Goal: Task Accomplishment & Management: Use online tool/utility

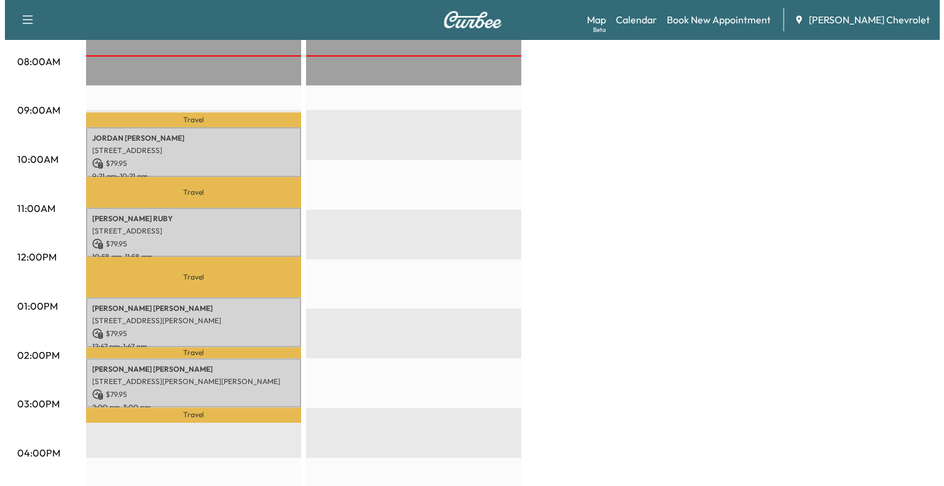
scroll to position [328, 0]
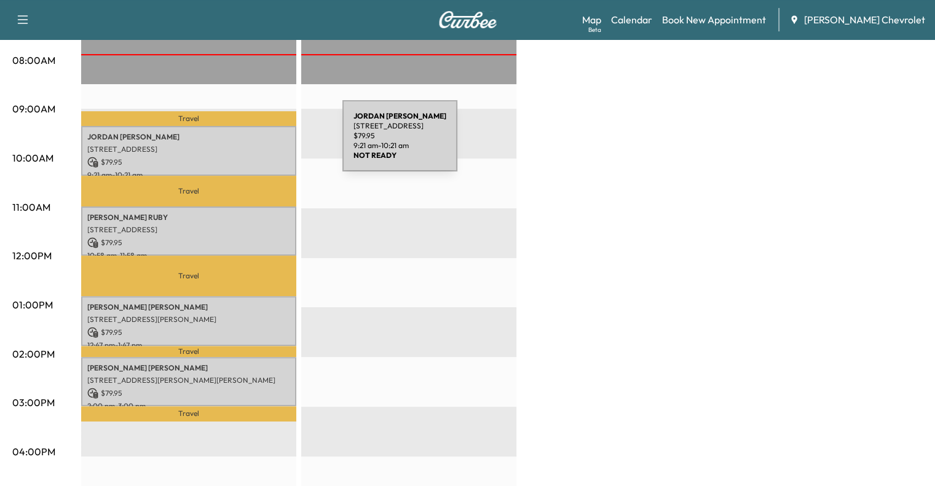
click at [250, 144] on p "[STREET_ADDRESS]" at bounding box center [188, 149] width 203 height 10
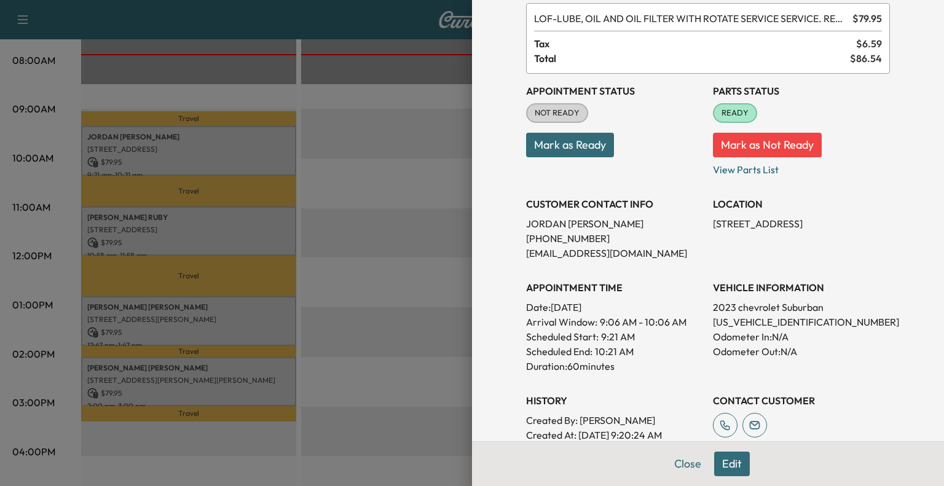
scroll to position [74, 0]
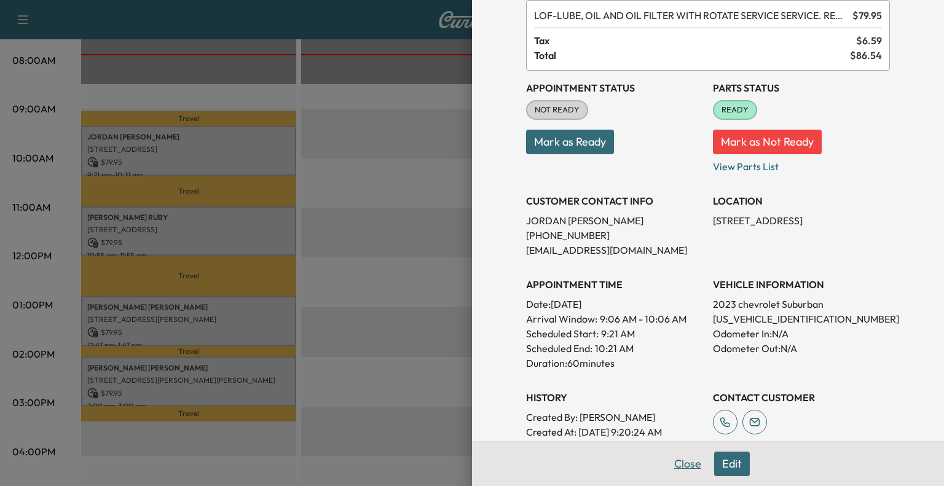
click at [666, 467] on button "Close" at bounding box center [687, 464] width 43 height 25
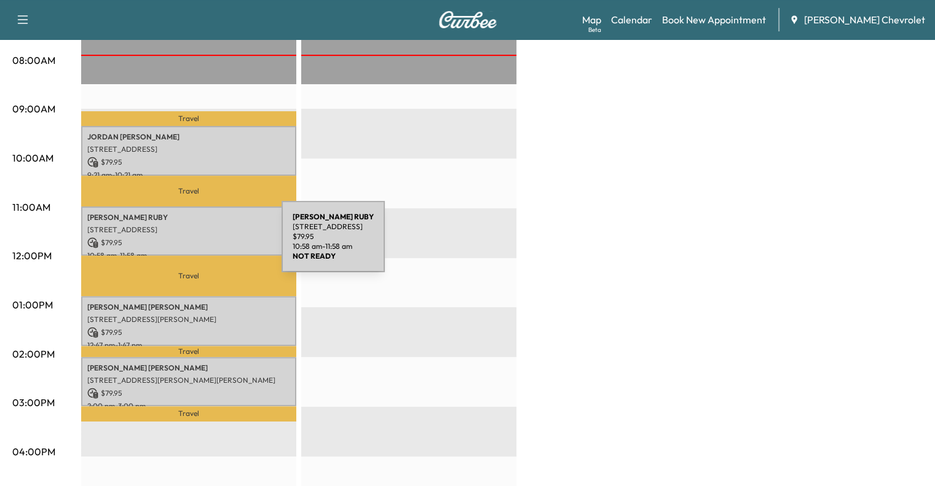
click at [189, 244] on p "$ 79.95" at bounding box center [188, 242] width 203 height 11
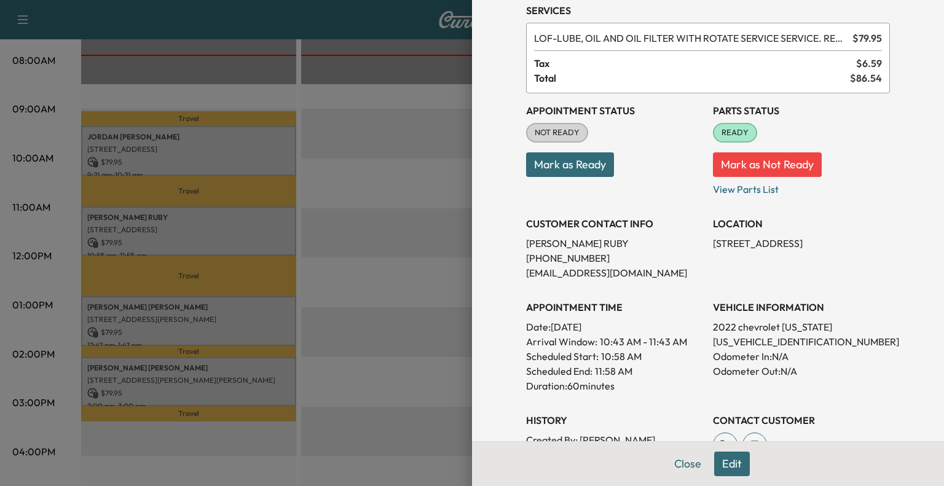
scroll to position [52, 0]
click at [676, 457] on button "Close" at bounding box center [687, 464] width 43 height 25
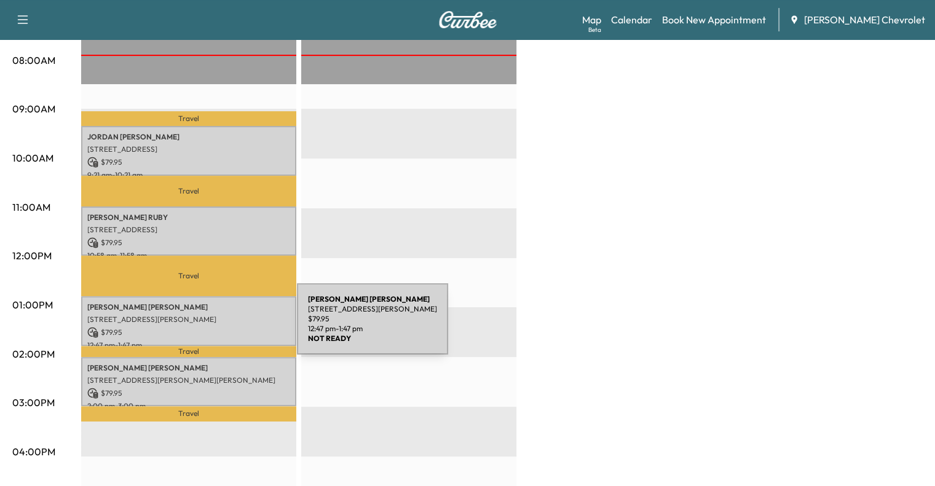
click at [205, 327] on p "$ 79.95" at bounding box center [188, 332] width 203 height 11
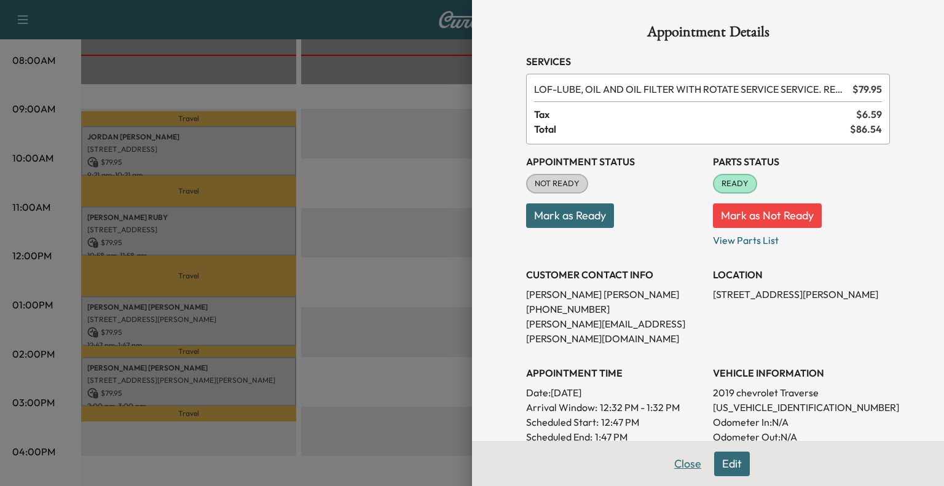
click at [689, 468] on button "Close" at bounding box center [687, 464] width 43 height 25
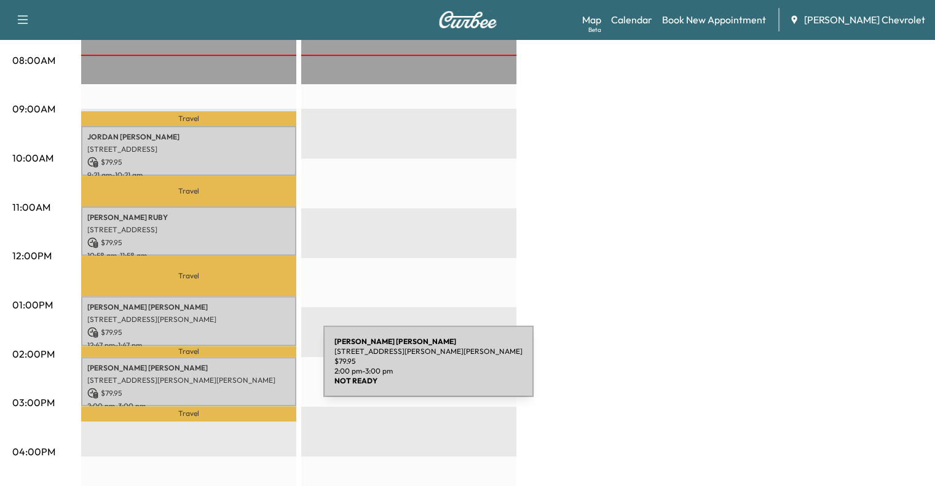
click at [231, 369] on div "[PERSON_NAME] [STREET_ADDRESS][PERSON_NAME][PERSON_NAME] $ 79.95 2:00 pm - 3:00…" at bounding box center [188, 382] width 215 height 50
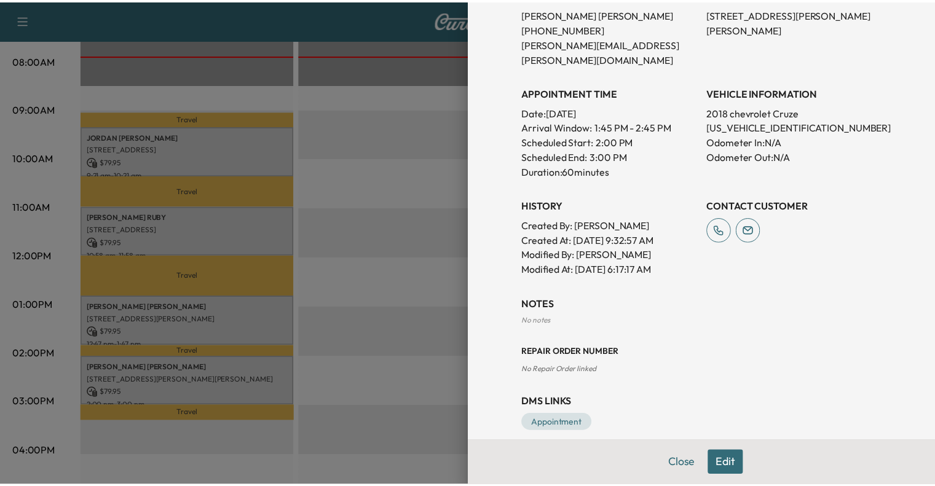
scroll to position [0, 0]
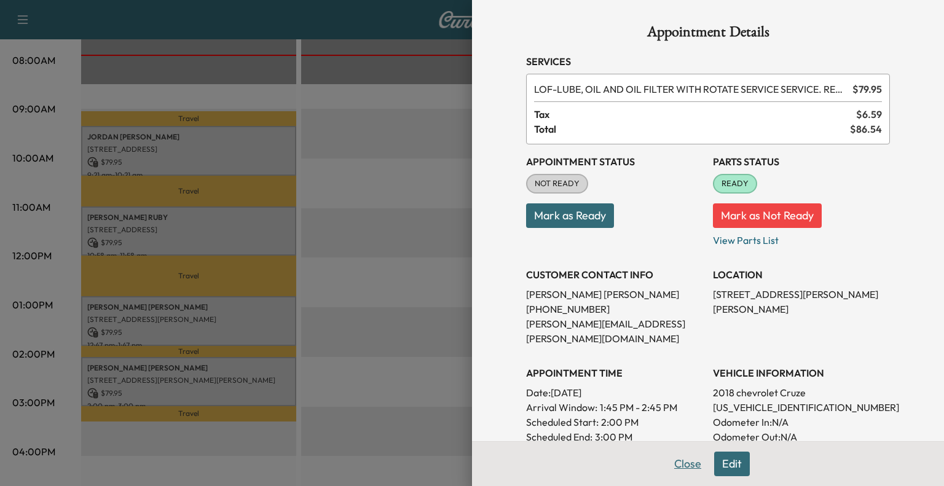
click at [671, 465] on button "Close" at bounding box center [687, 464] width 43 height 25
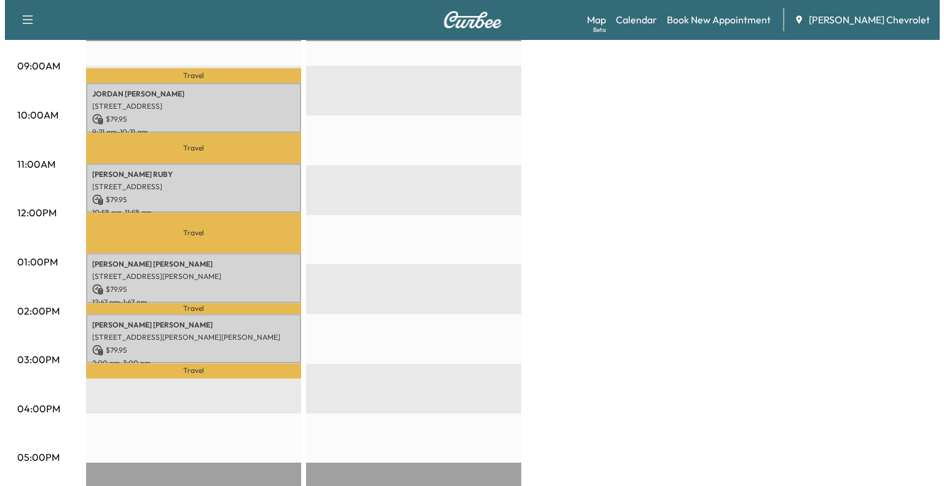
scroll to position [374, 0]
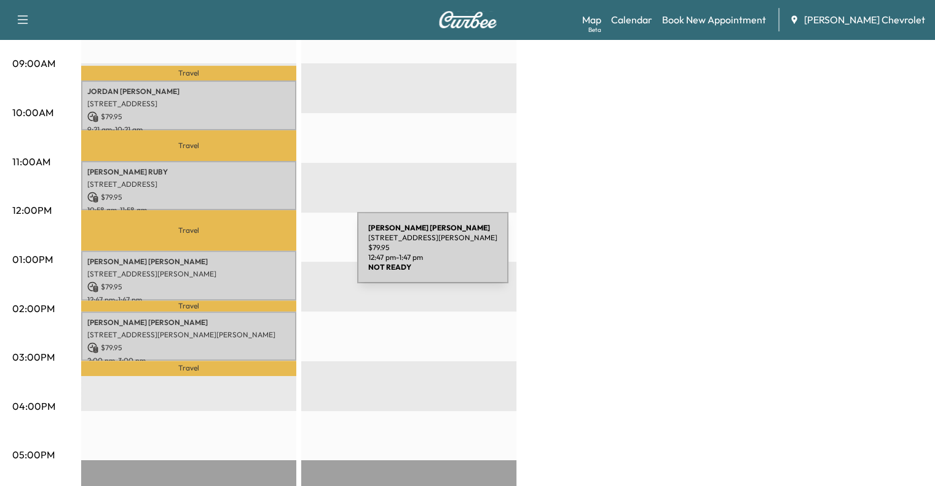
click at [265, 257] on p "[PERSON_NAME]" at bounding box center [188, 262] width 203 height 10
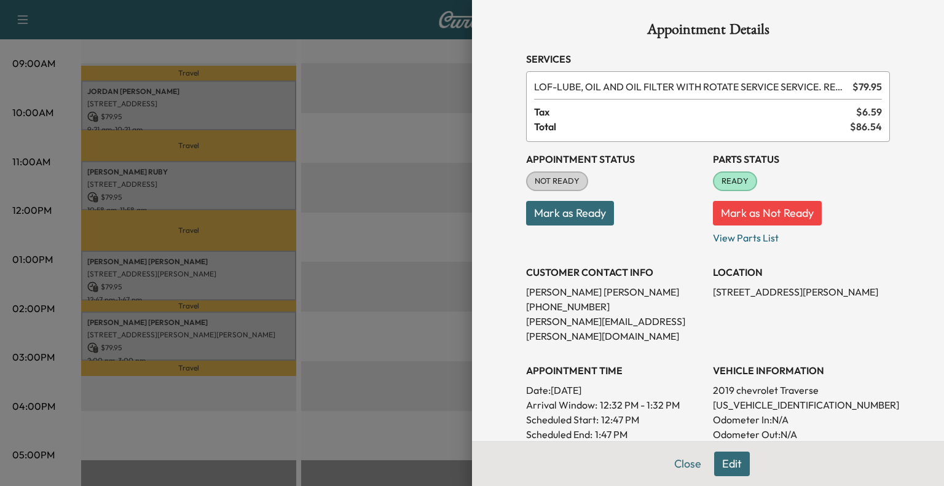
scroll to position [0, 0]
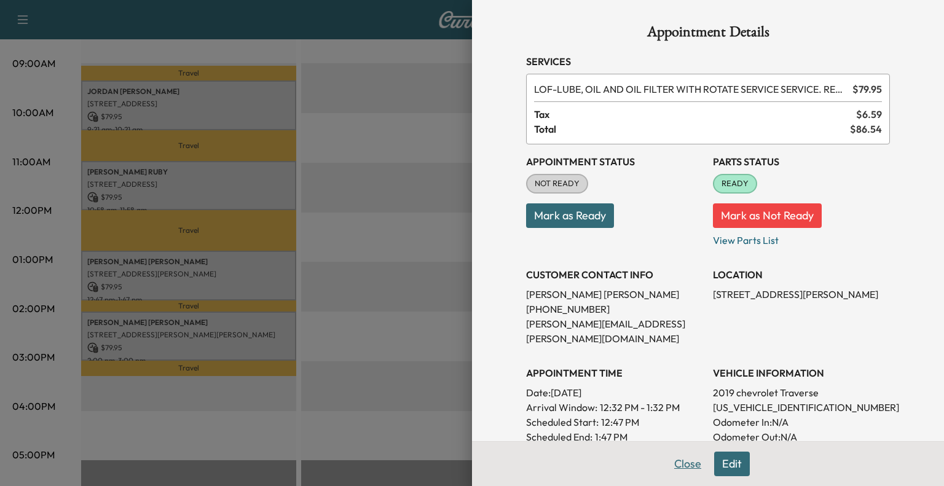
click at [682, 458] on button "Close" at bounding box center [687, 464] width 43 height 25
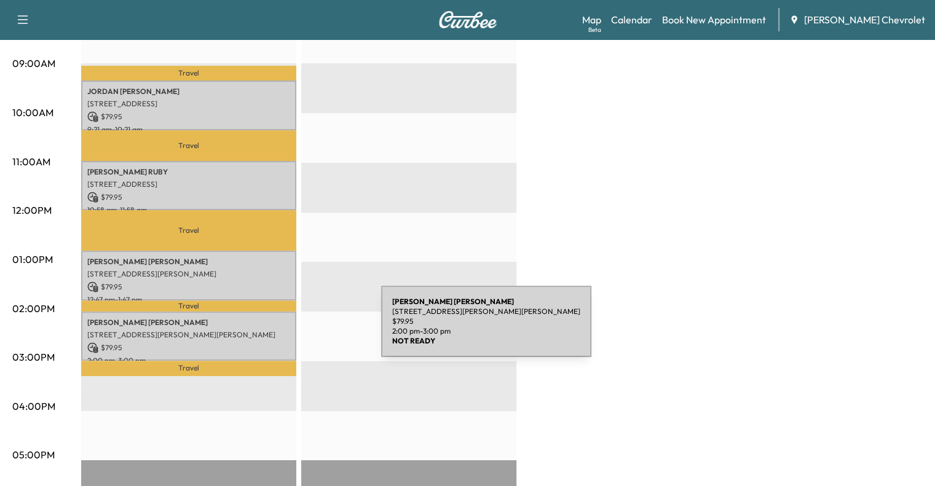
click at [289, 330] on p "[STREET_ADDRESS][PERSON_NAME][PERSON_NAME]" at bounding box center [188, 335] width 203 height 10
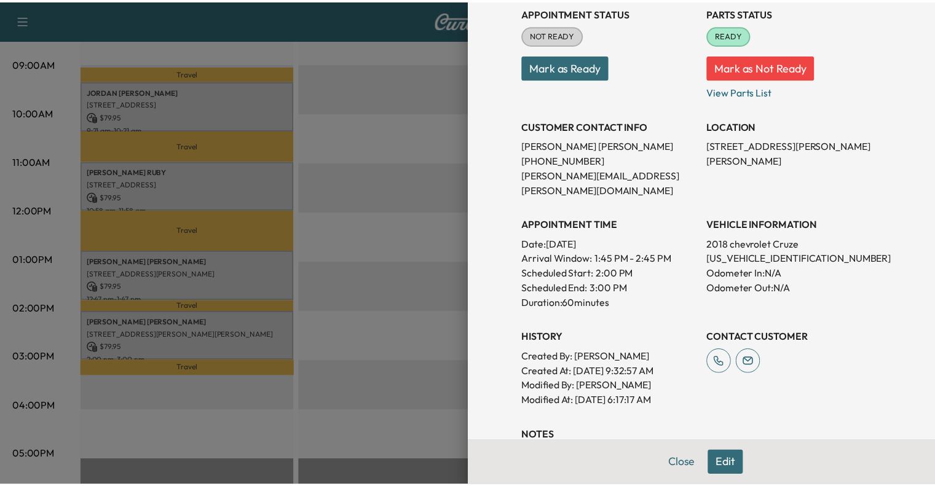
scroll to position [280, 0]
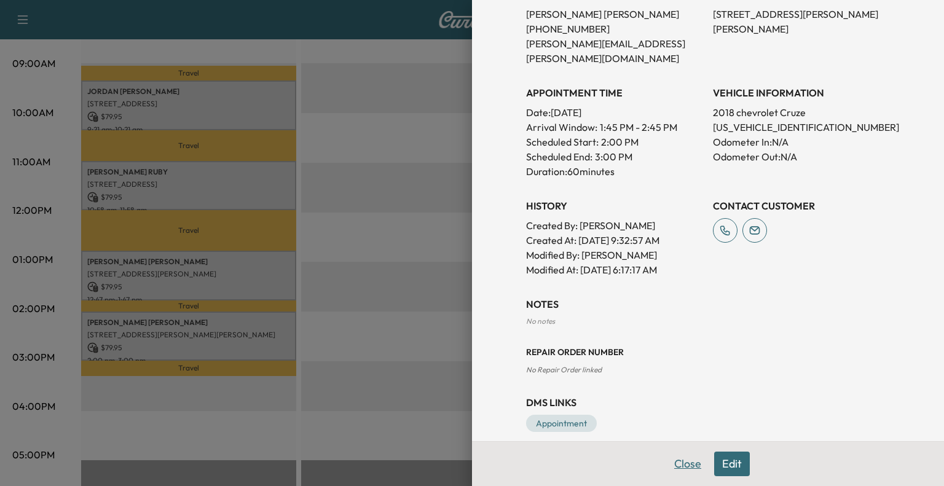
click at [666, 475] on button "Close" at bounding box center [687, 464] width 43 height 25
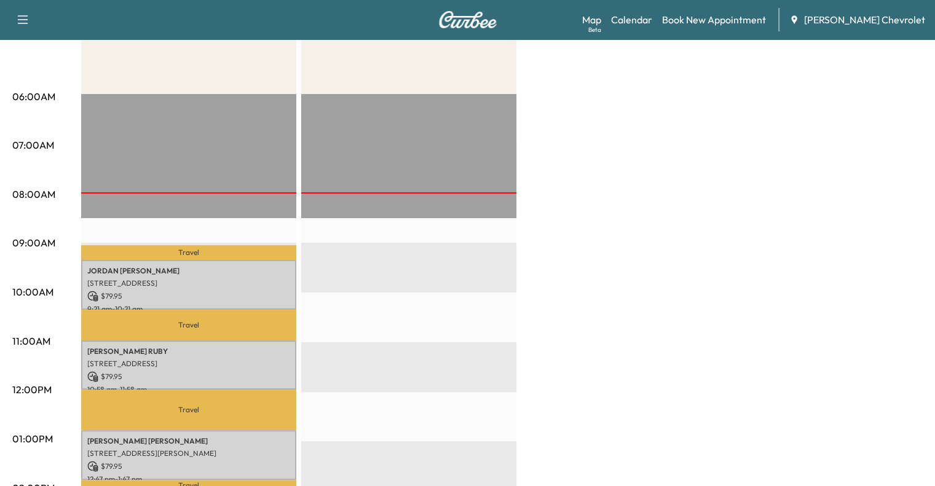
scroll to position [196, 0]
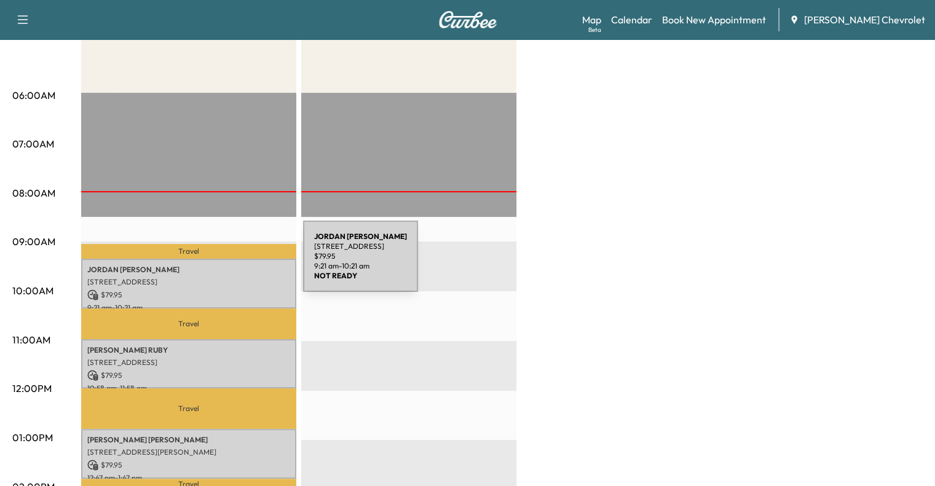
click at [211, 265] on p "[PERSON_NAME]" at bounding box center [188, 270] width 203 height 10
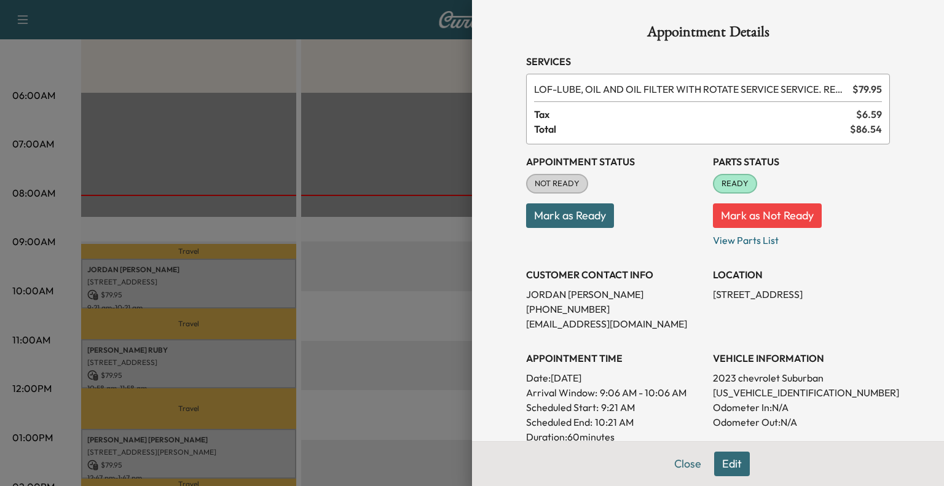
click at [553, 220] on button "Mark as Ready" at bounding box center [570, 216] width 88 height 25
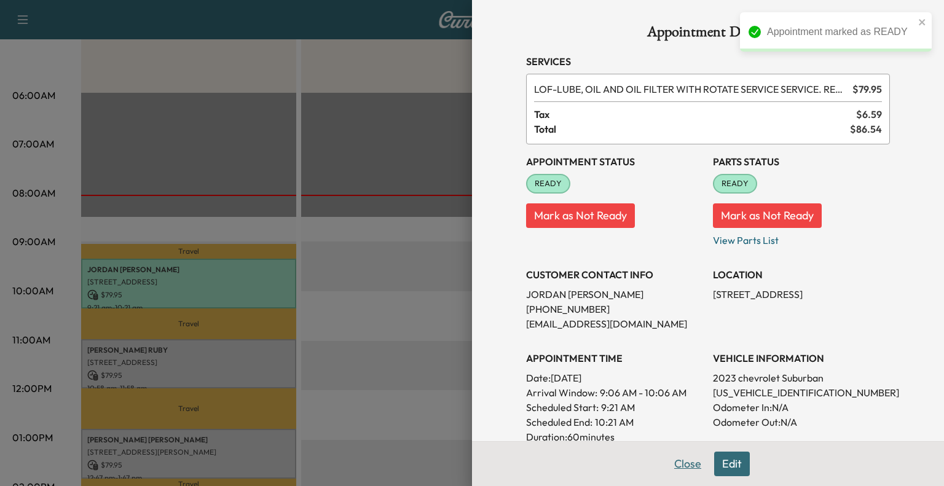
click at [679, 457] on button "Close" at bounding box center [687, 464] width 43 height 25
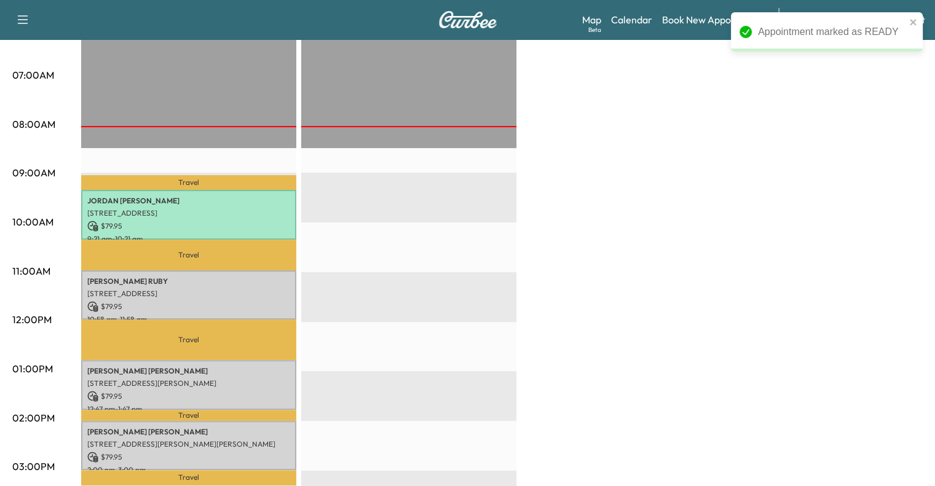
scroll to position [268, 0]
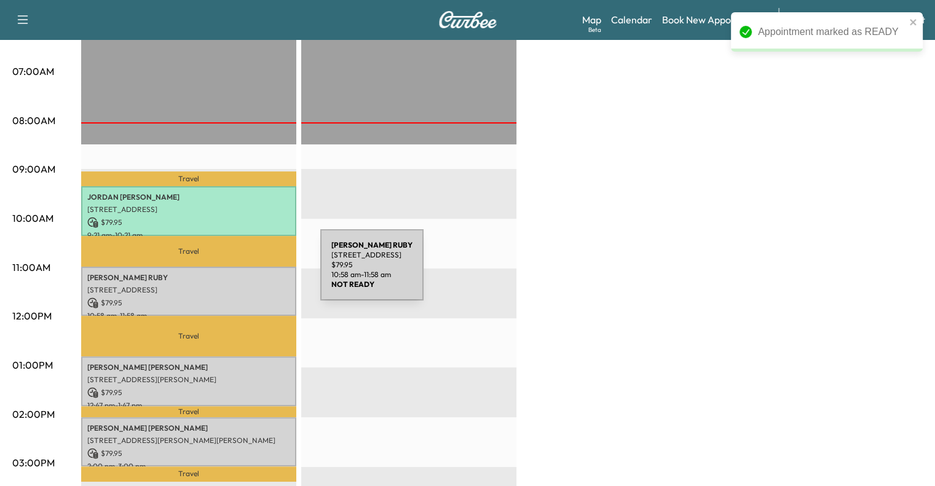
click at [228, 273] on p "[PERSON_NAME]" at bounding box center [188, 278] width 203 height 10
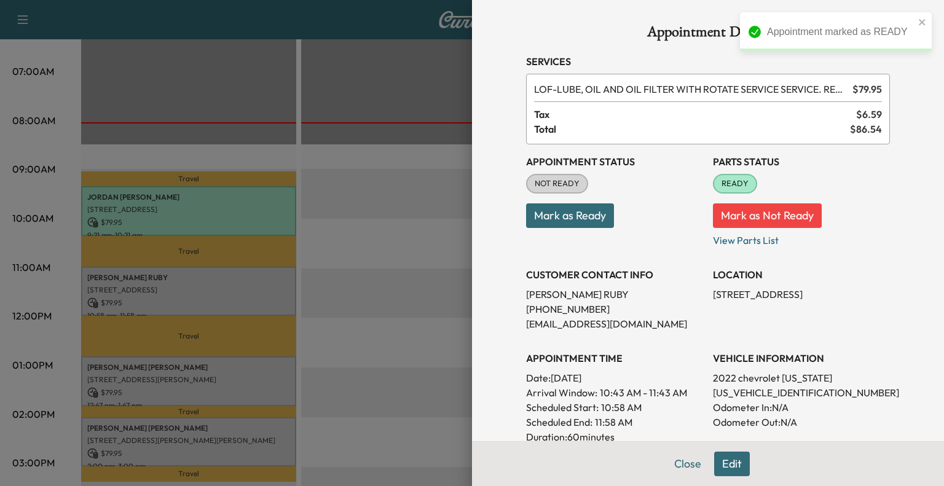
click at [568, 224] on button "Mark as Ready" at bounding box center [570, 216] width 88 height 25
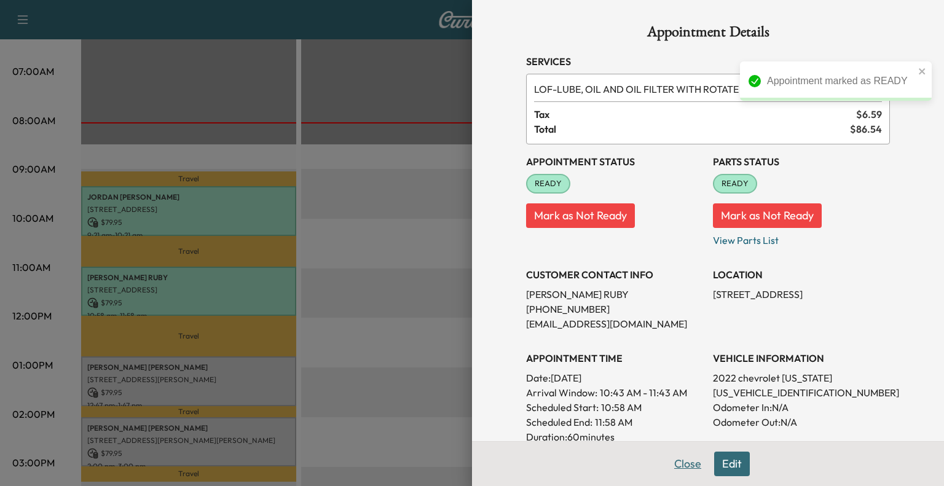
click at [676, 459] on button "Close" at bounding box center [687, 464] width 43 height 25
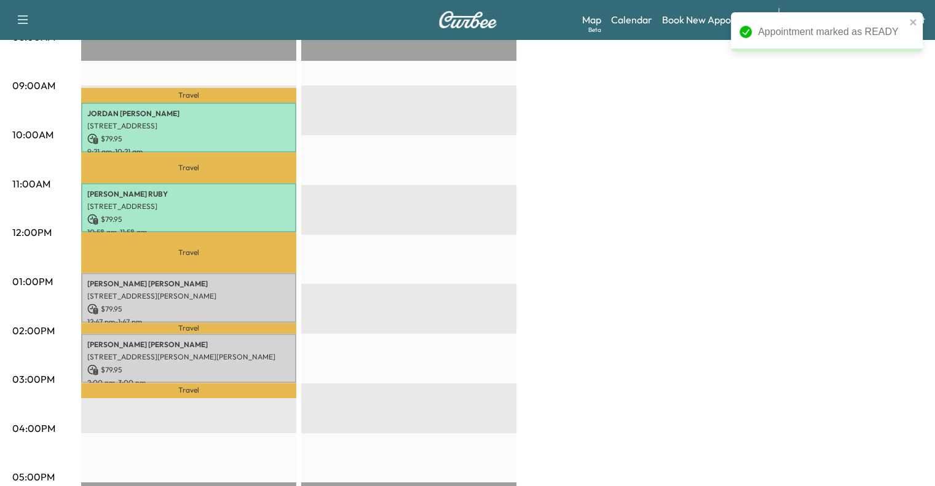
scroll to position [357, 0]
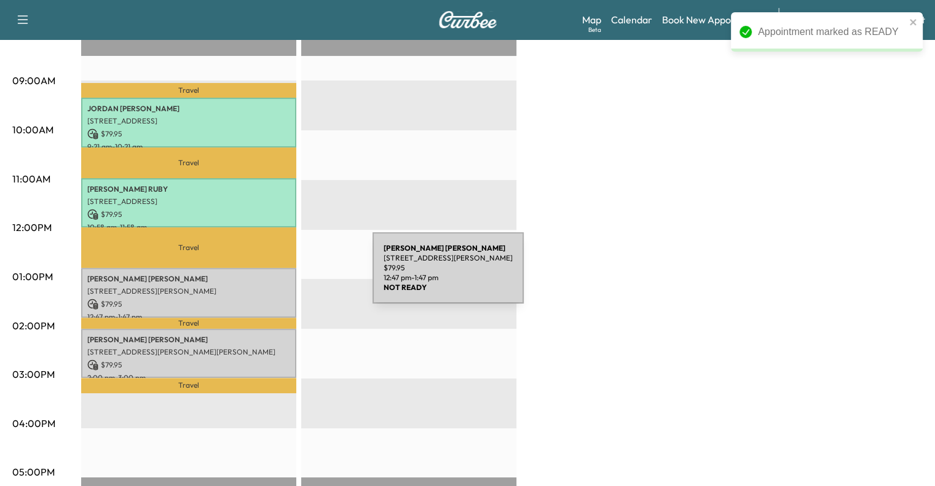
click at [280, 276] on p "[PERSON_NAME]" at bounding box center [188, 279] width 203 height 10
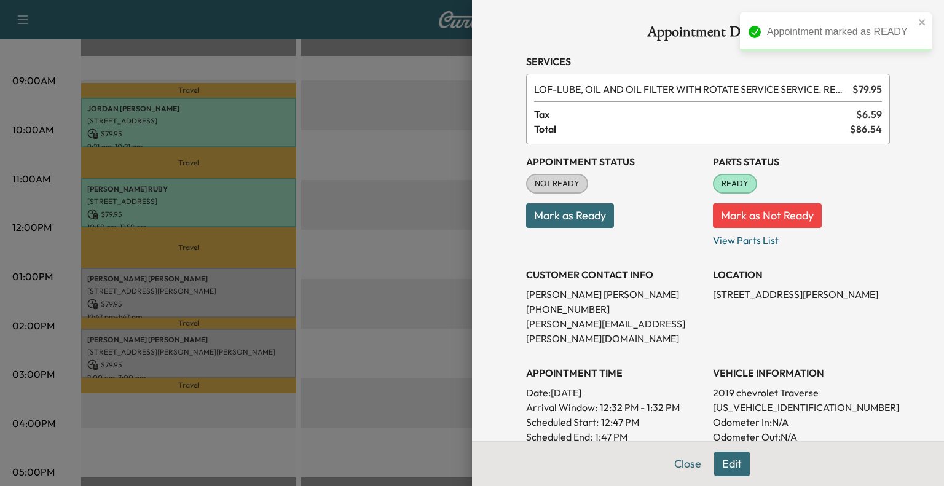
click at [585, 223] on button "Mark as Ready" at bounding box center [570, 216] width 88 height 25
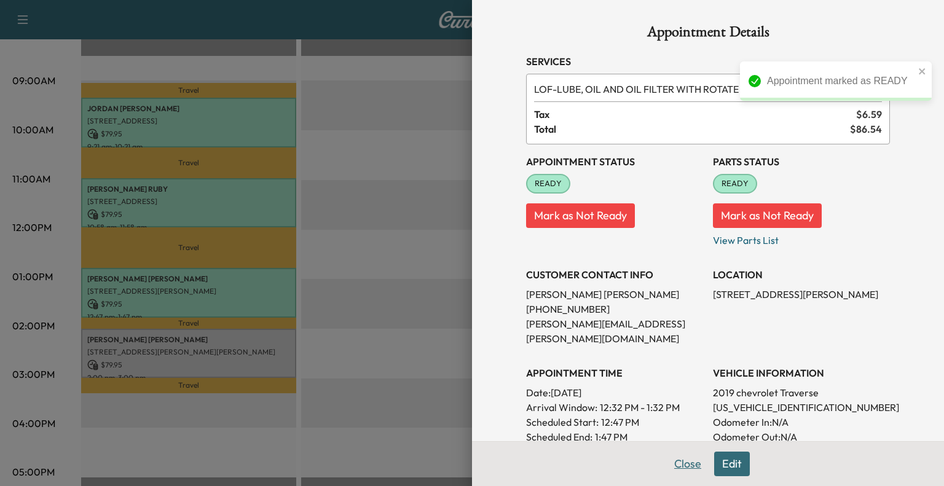
click at [673, 464] on button "Close" at bounding box center [687, 464] width 43 height 25
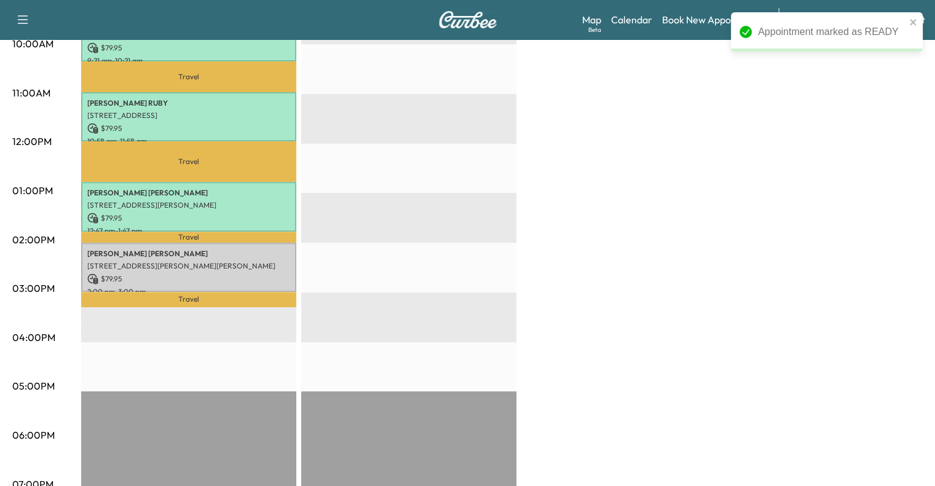
scroll to position [444, 0]
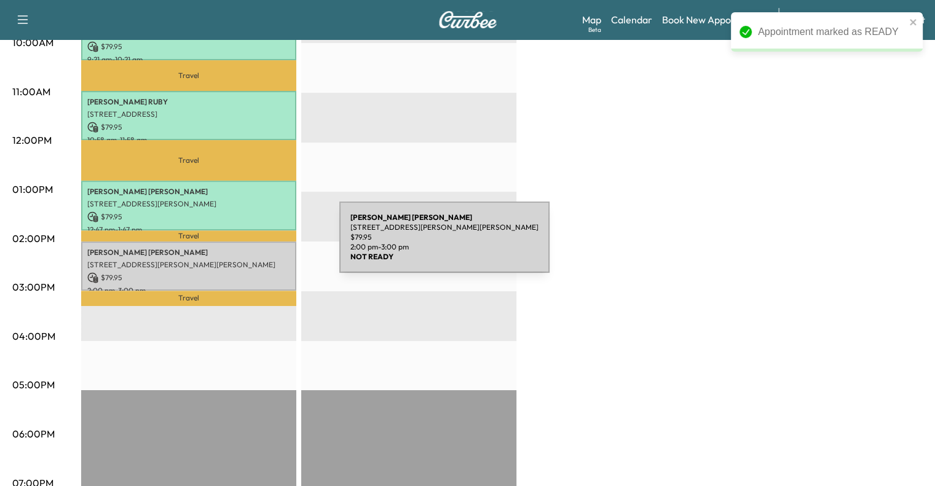
click at [247, 248] on p "[PERSON_NAME]" at bounding box center [188, 253] width 203 height 10
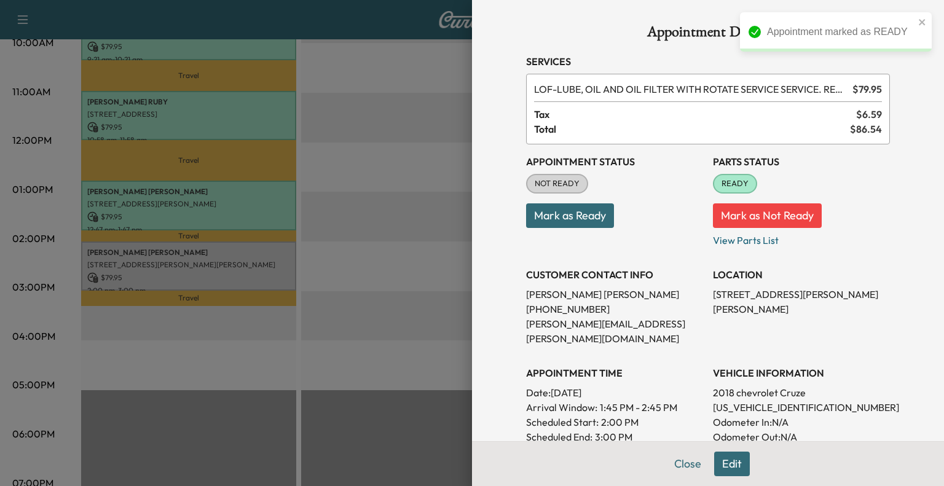
click at [544, 223] on button "Mark as Ready" at bounding box center [570, 216] width 88 height 25
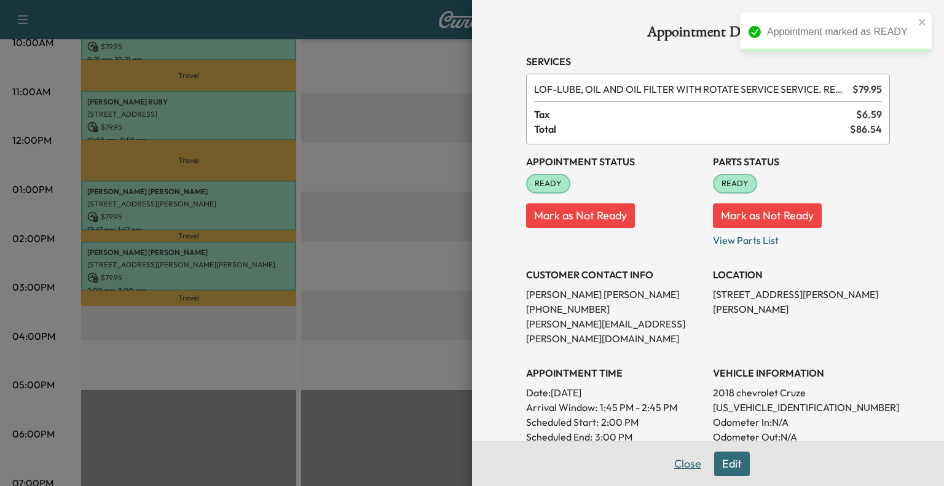
click at [673, 464] on button "Close" at bounding box center [687, 464] width 43 height 25
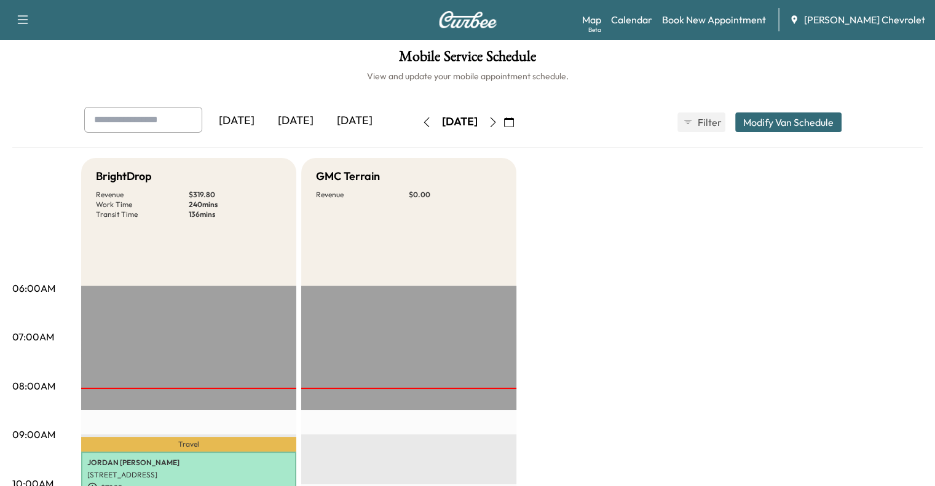
scroll to position [0, 0]
